Goal: Task Accomplishment & Management: Use online tool/utility

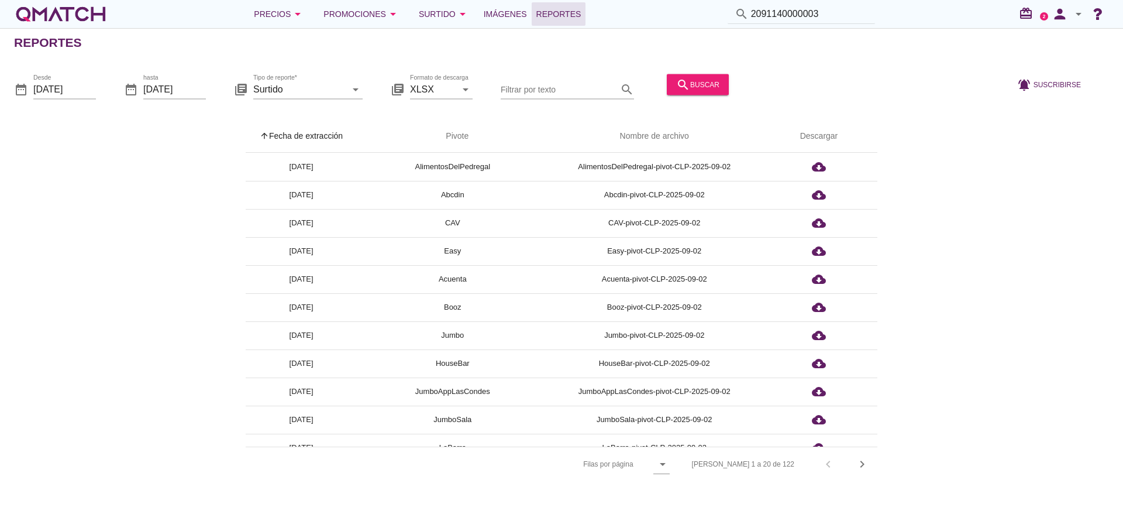
scroll to position [176, 0]
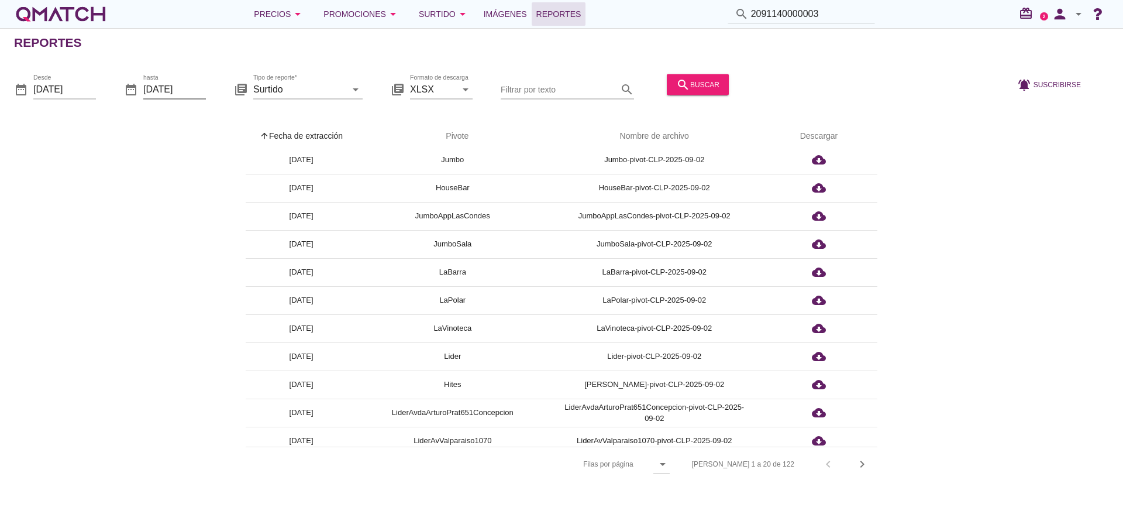
click at [162, 91] on input "[DATE]" at bounding box center [174, 89] width 63 height 19
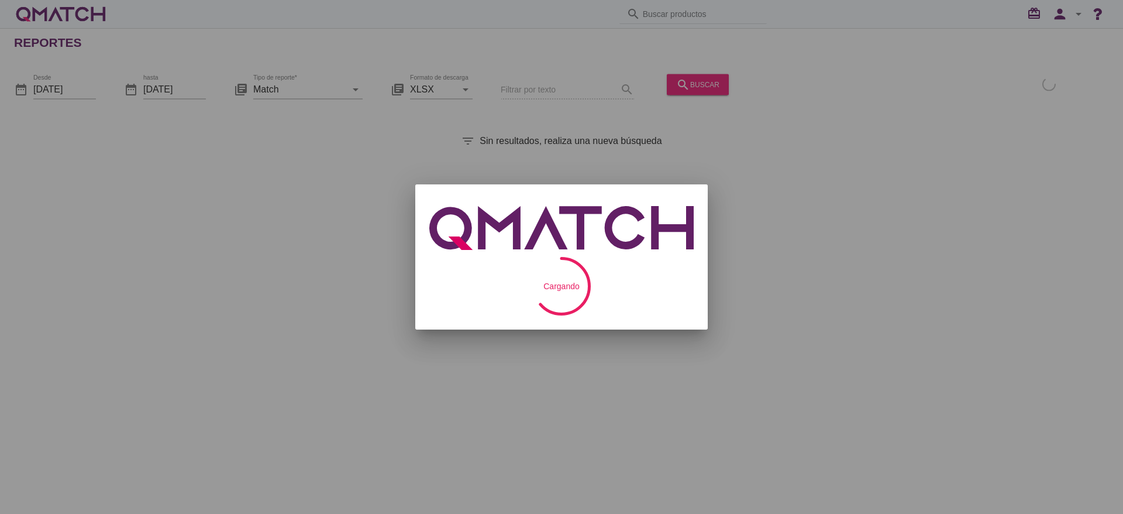
click at [56, 93] on div at bounding box center [561, 257] width 1123 height 514
click at [69, 84] on div at bounding box center [561, 257] width 1123 height 514
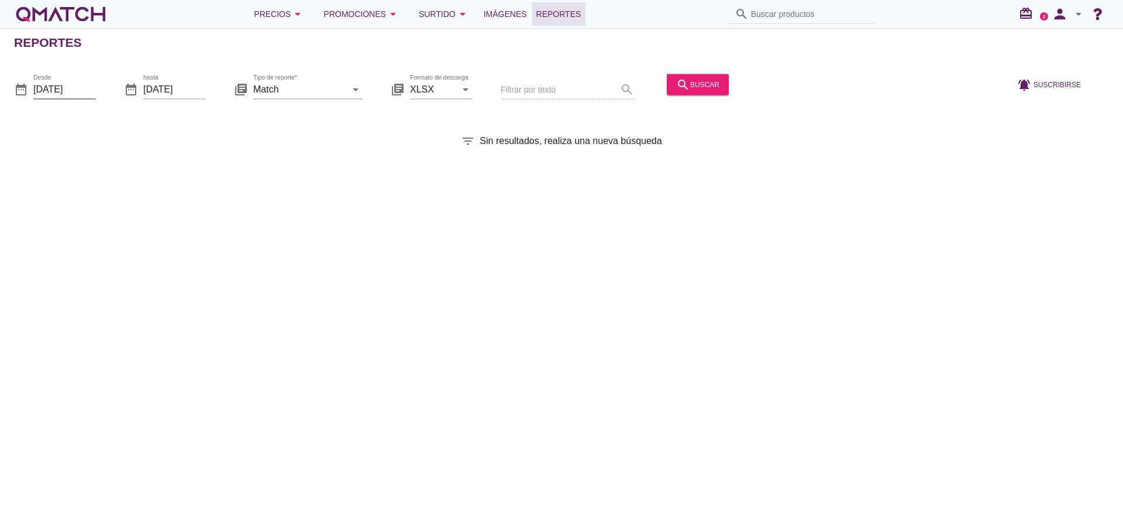
click at [70, 83] on input "2025-09-01" at bounding box center [64, 89] width 63 height 19
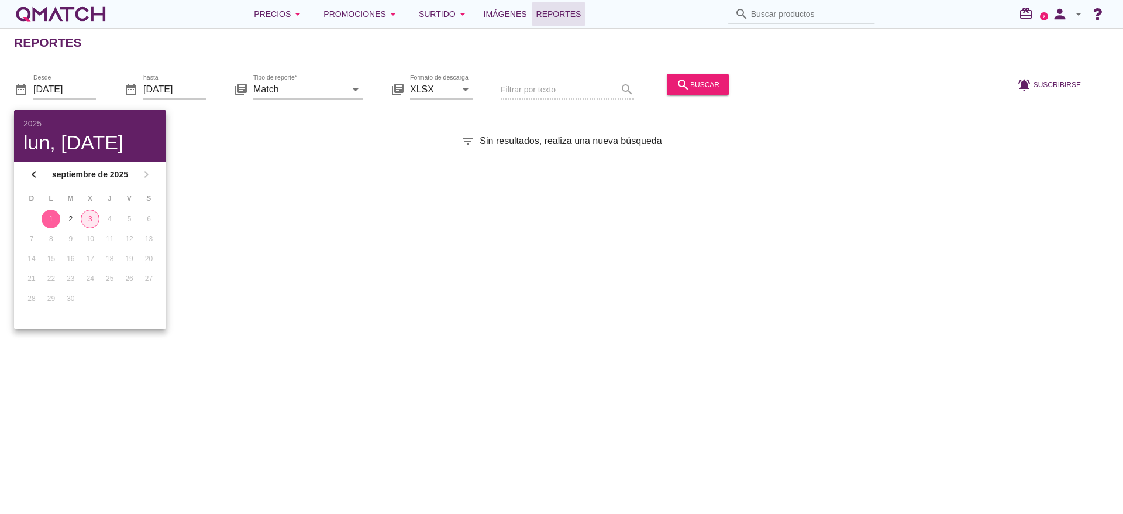
click at [97, 217] on div "3" at bounding box center [90, 219] width 18 height 11
type input "2025-09-03"
click at [292, 87] on input "Match" at bounding box center [299, 89] width 93 height 19
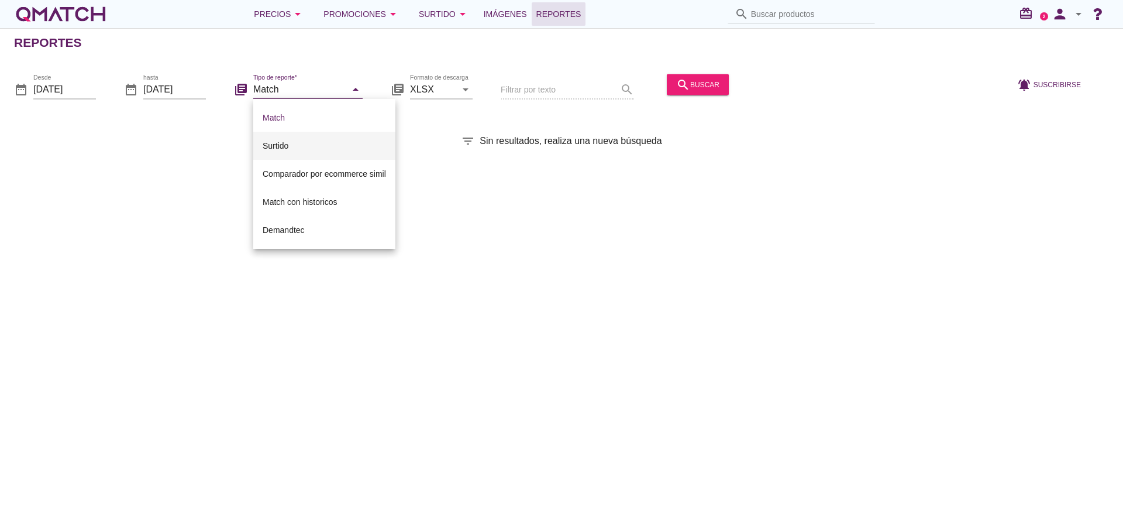
click at [300, 144] on div "Surtido" at bounding box center [324, 146] width 123 height 14
type input "Surtido"
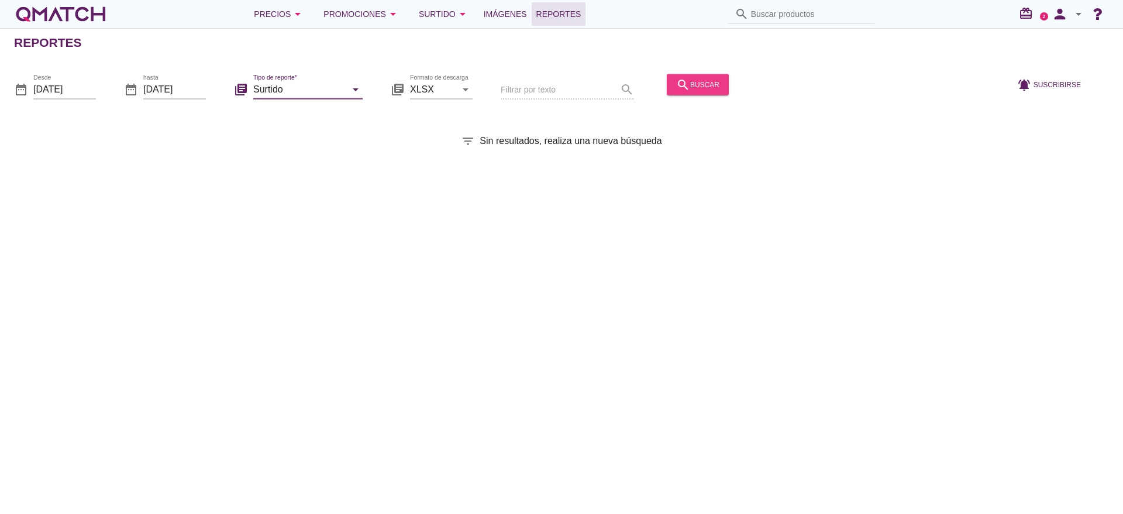
click at [676, 78] on icon "search" at bounding box center [683, 84] width 14 height 14
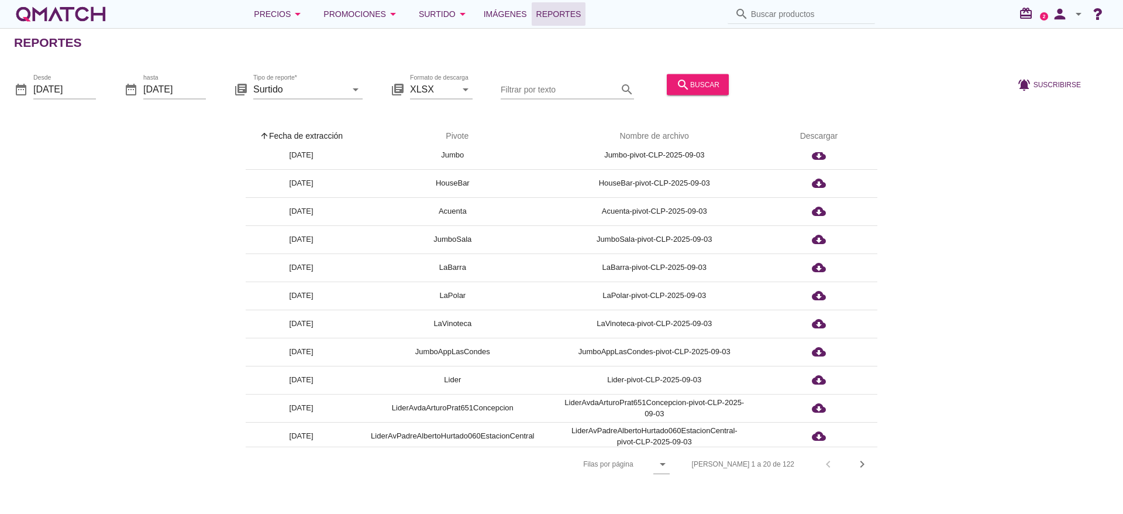
scroll to position [263, 0]
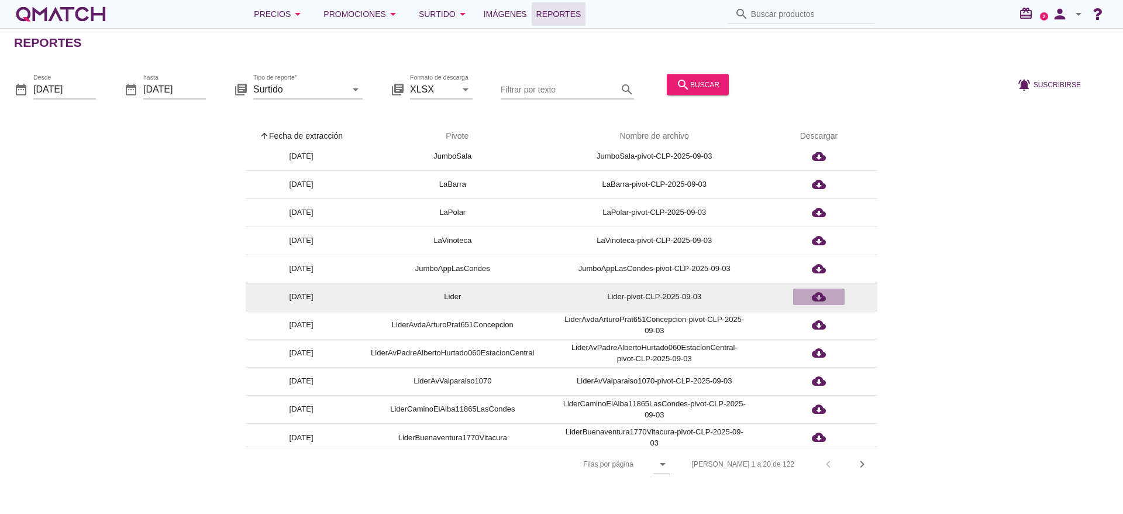
click at [817, 304] on button "cloud_download" at bounding box center [818, 296] width 51 height 16
